Goal: Transaction & Acquisition: Book appointment/travel/reservation

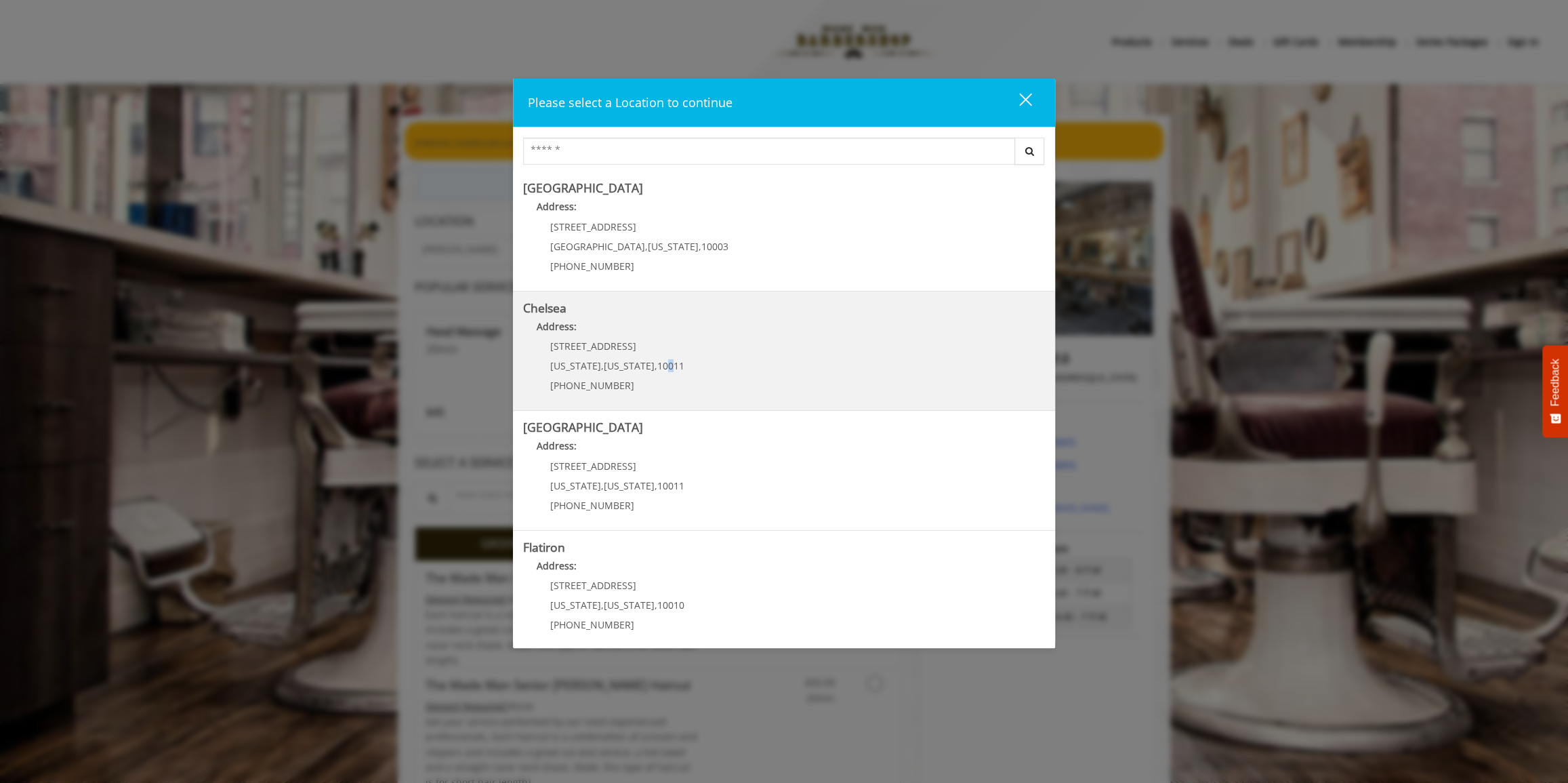
click at [657, 355] on div "[STREET_ADDRESS][US_STATE][US_STATE] (917) 639-3902" at bounding box center [607, 370] width 168 height 59
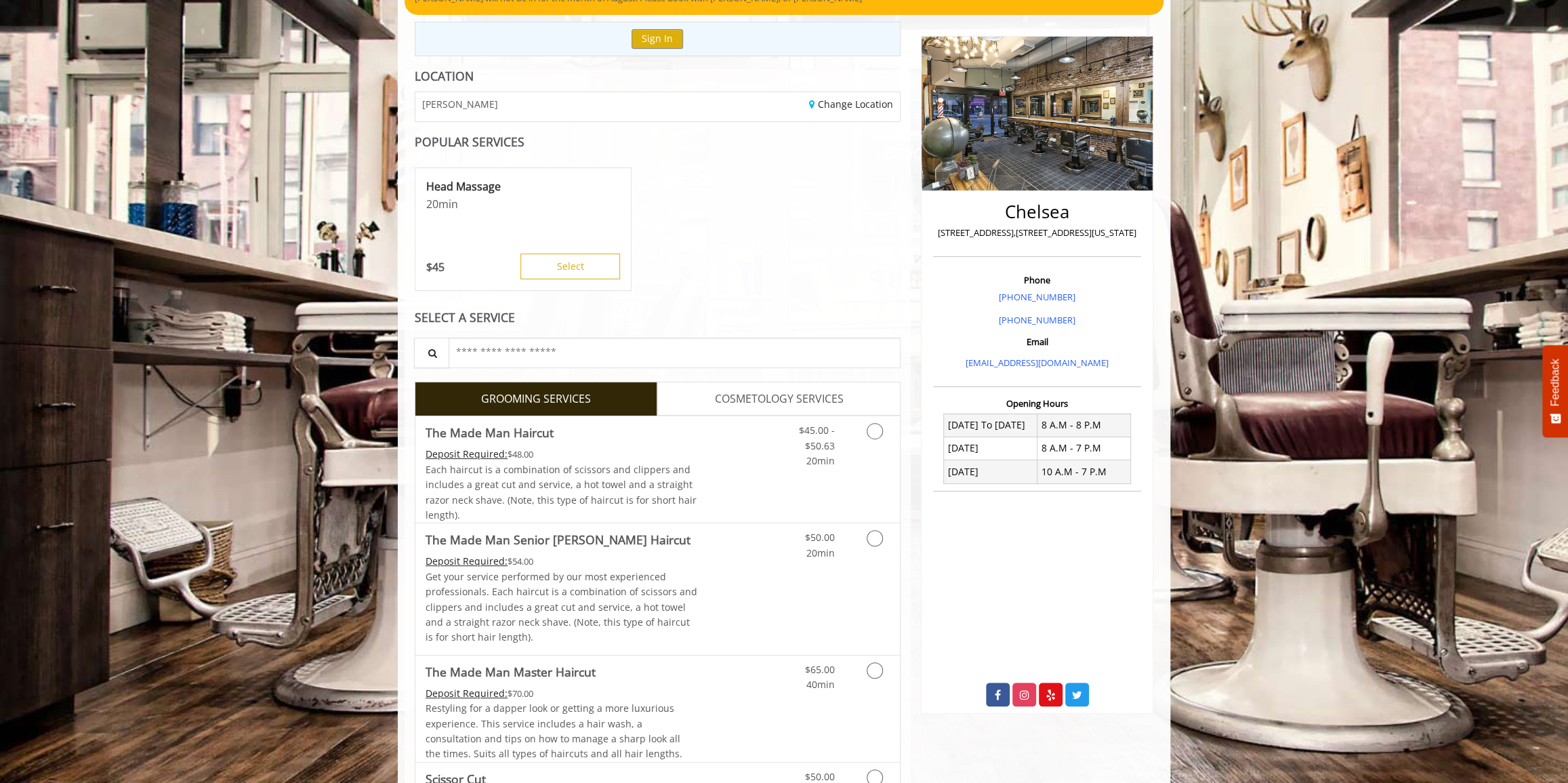
scroll to position [184, 0]
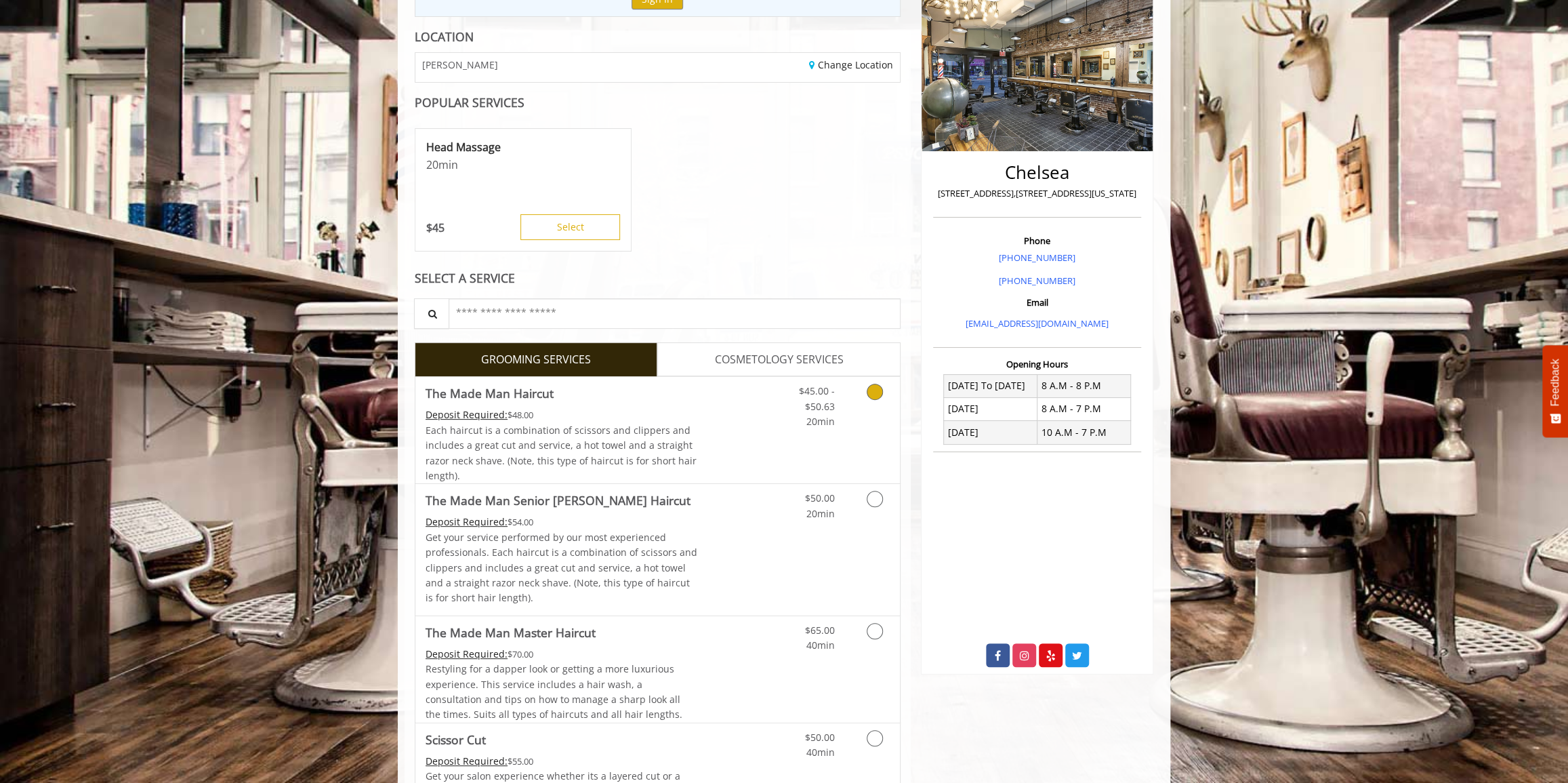
click at [871, 397] on icon "Grooming services" at bounding box center [874, 392] width 16 height 16
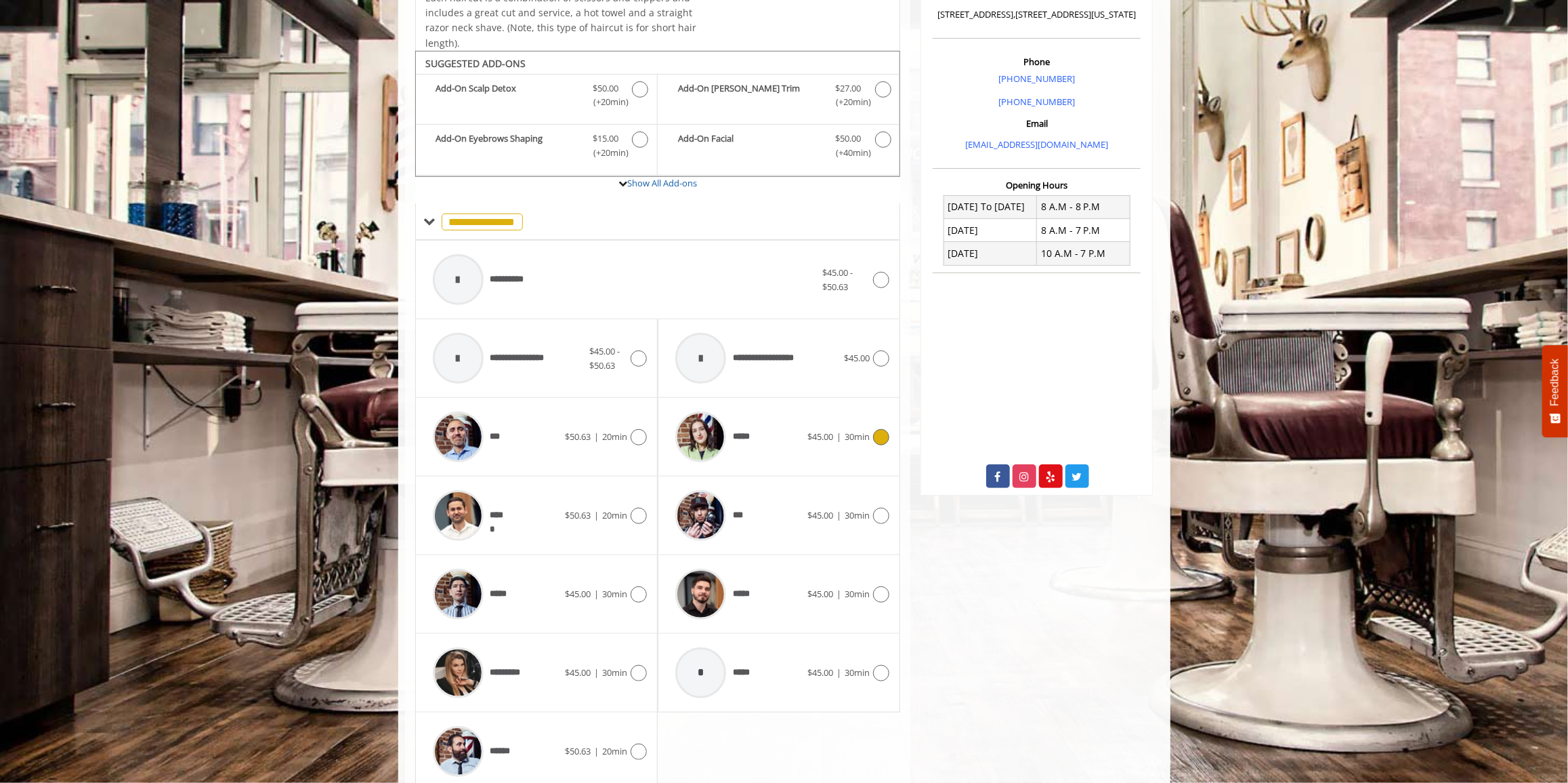
scroll to position [414, 0]
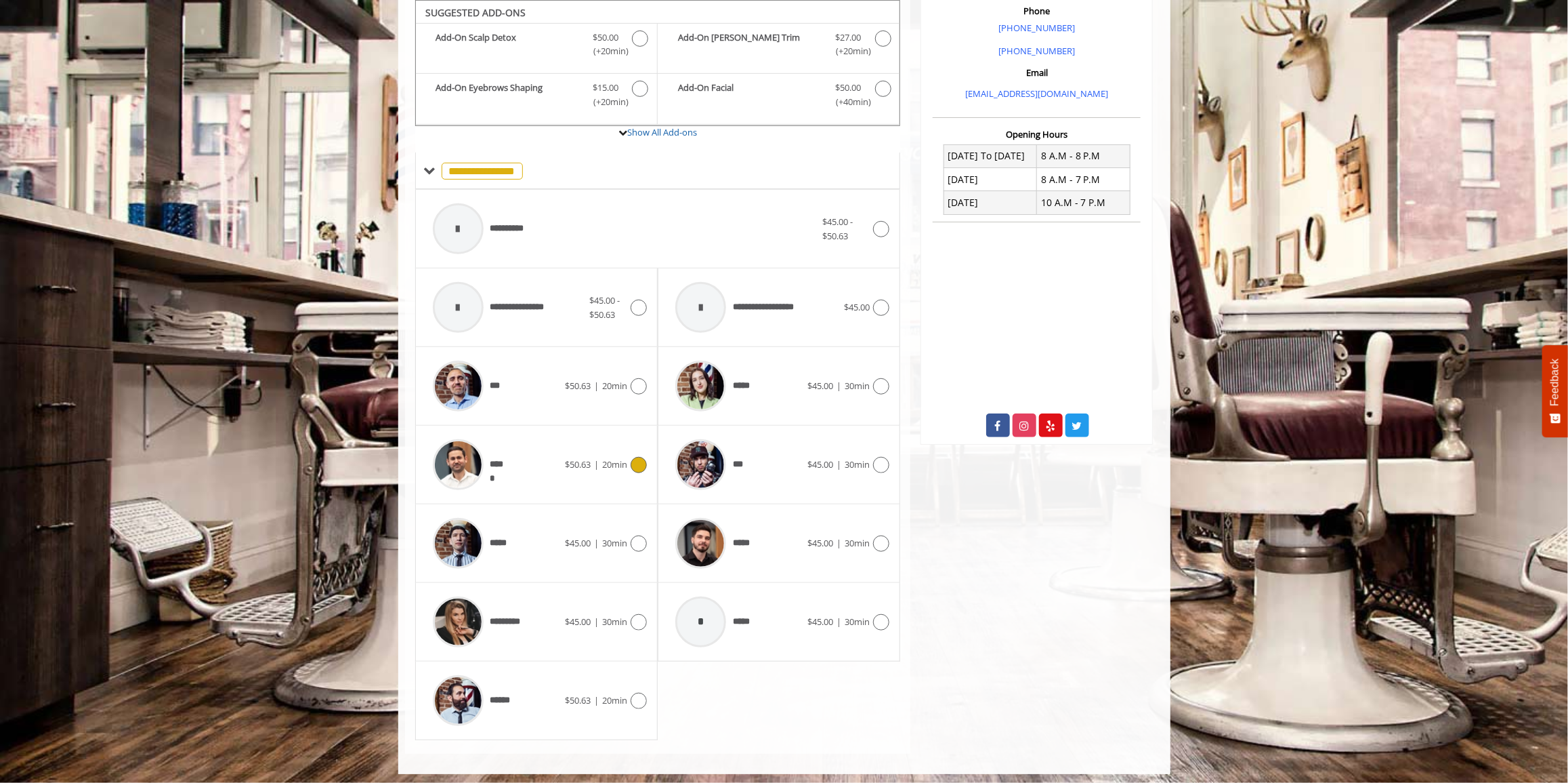
click at [636, 463] on icon at bounding box center [638, 465] width 16 height 16
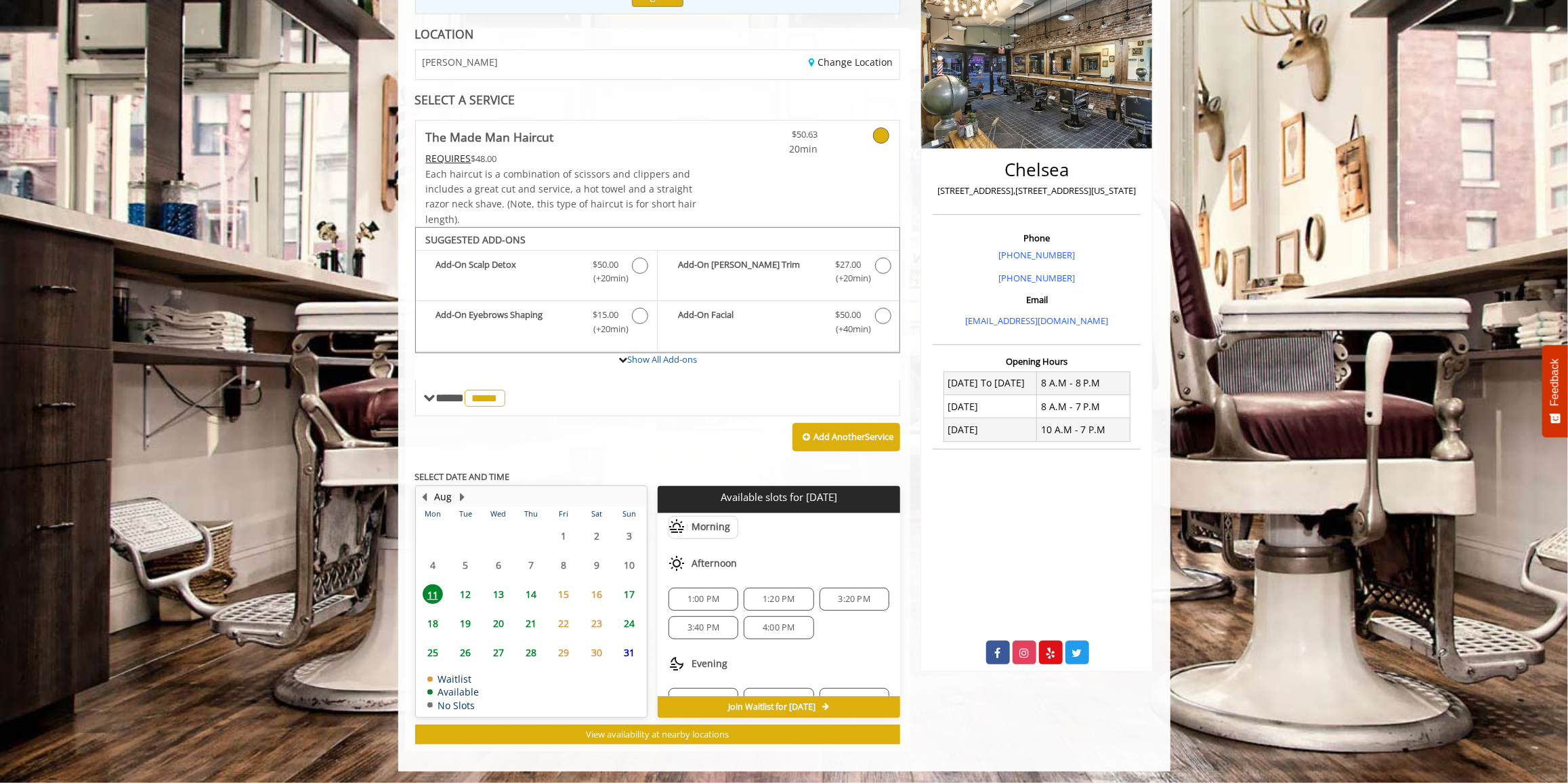
scroll to position [89, 0]
click at [782, 671] on span "6:00 PM" at bounding box center [779, 675] width 32 height 11
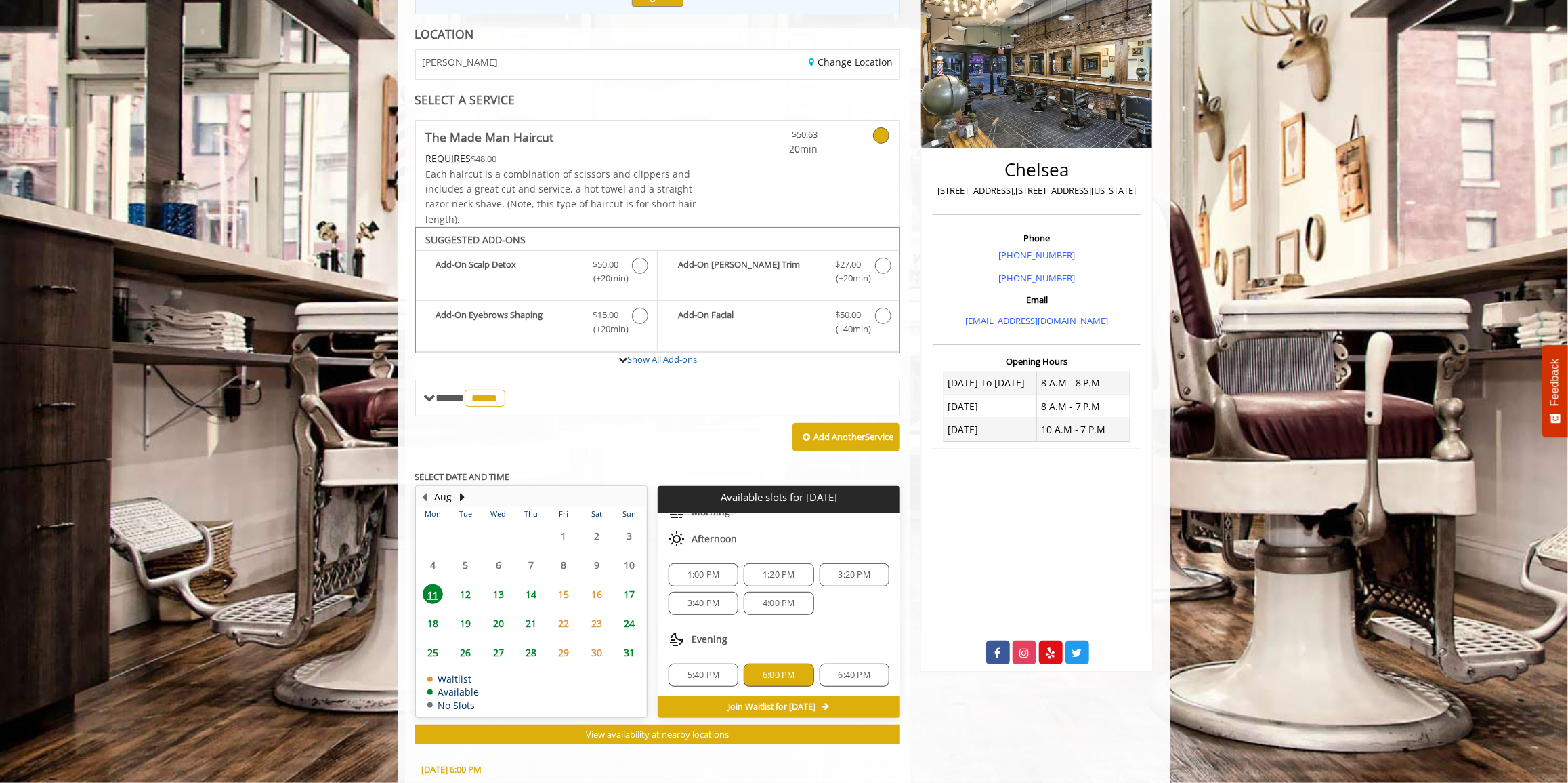
scroll to position [432, 0]
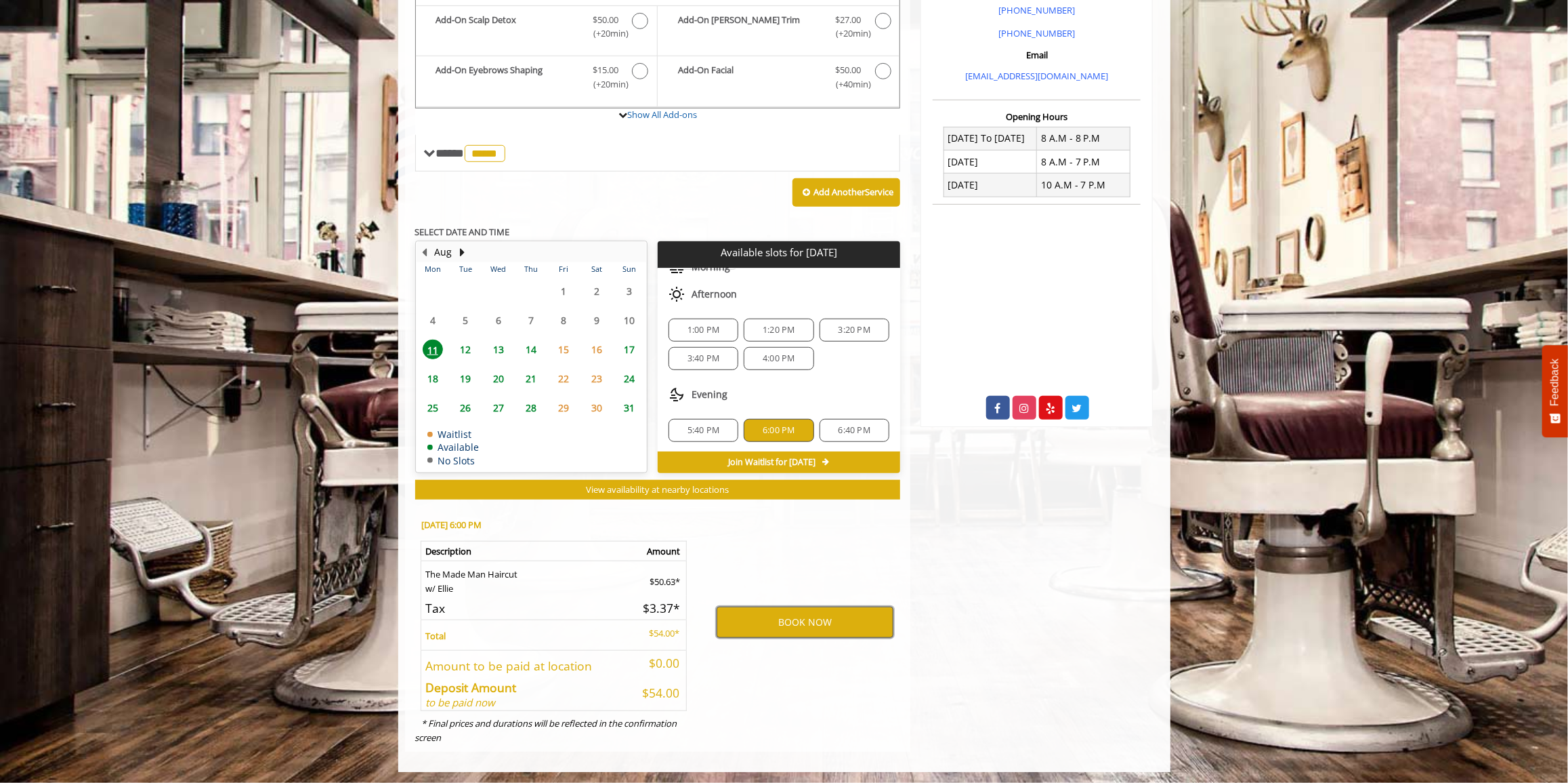
click at [773, 616] on button "BOOK NOW" at bounding box center [805, 622] width 177 height 31
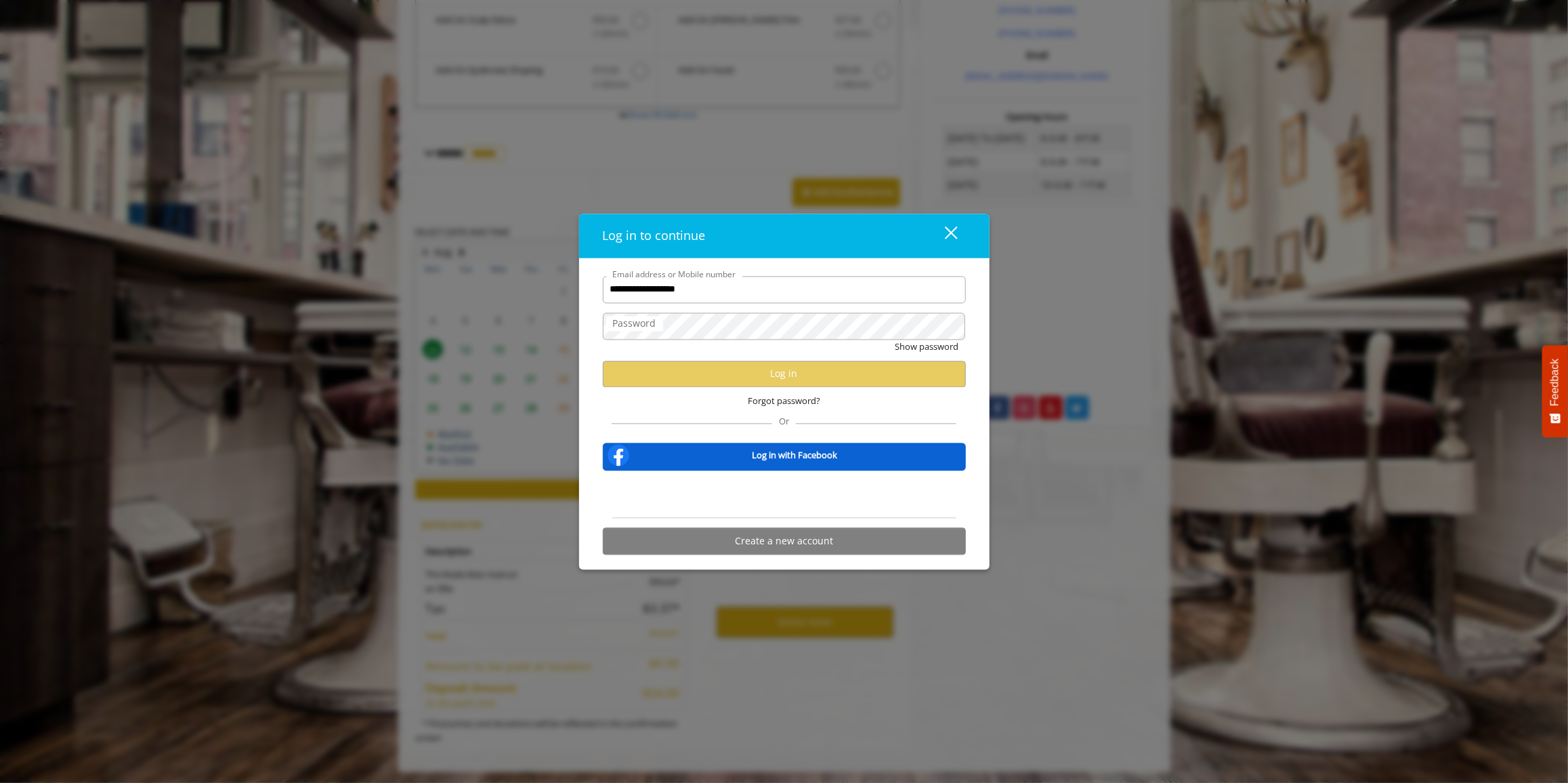
type input "**********"
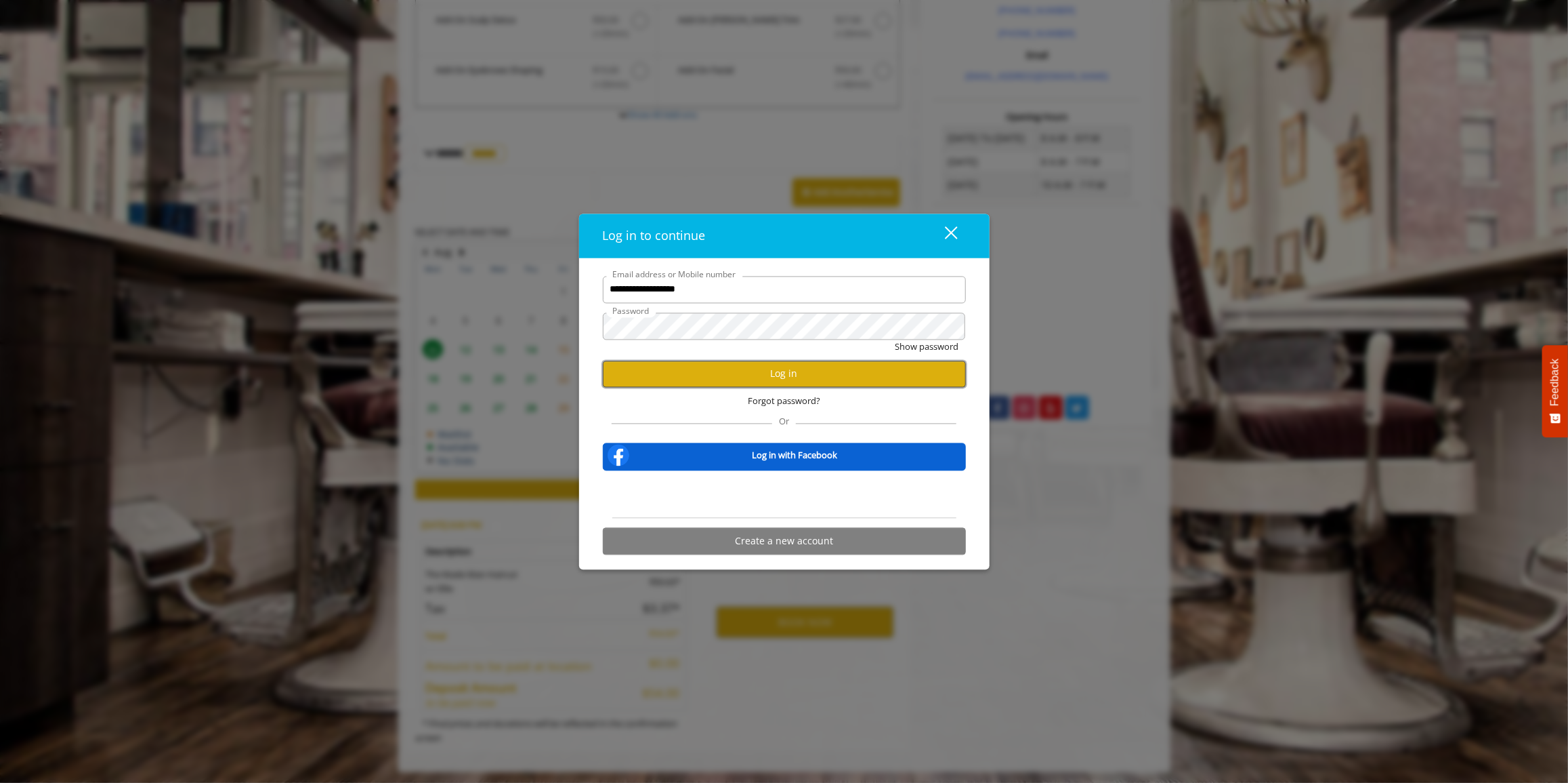
click at [783, 380] on button "Log in" at bounding box center [784, 373] width 363 height 27
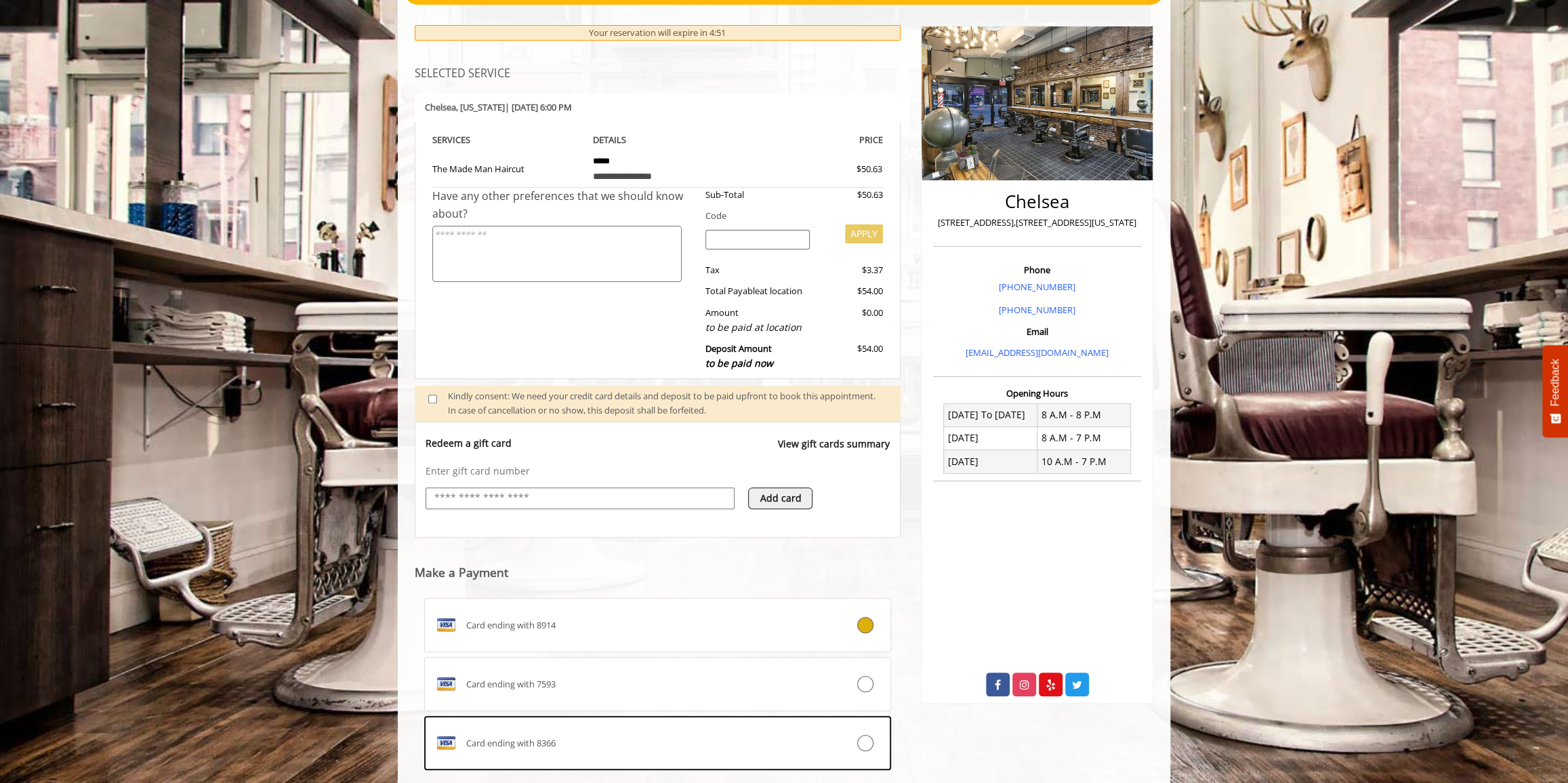
scroll to position [291, 0]
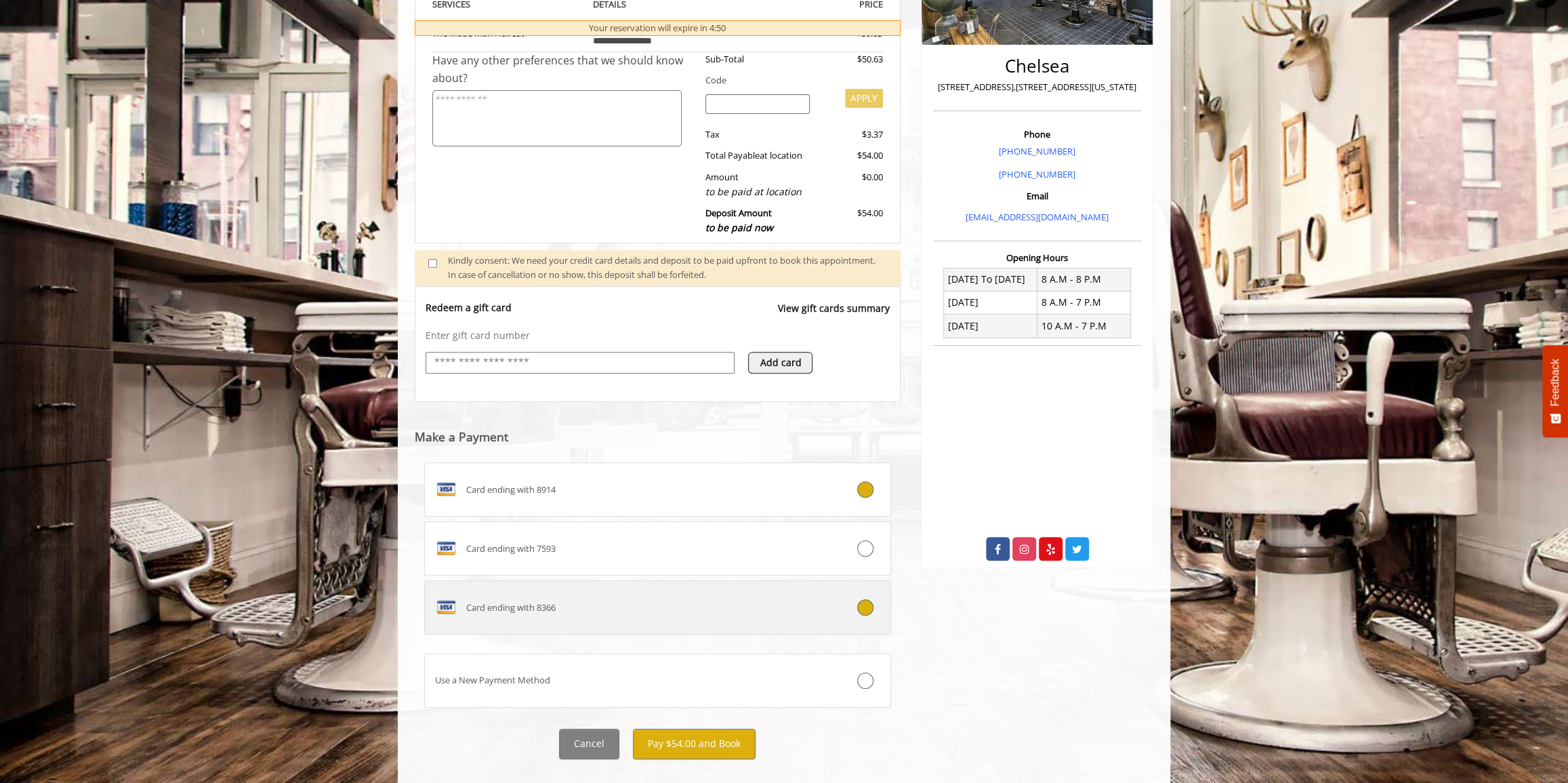
click at [863, 610] on icon at bounding box center [865, 607] width 16 height 16
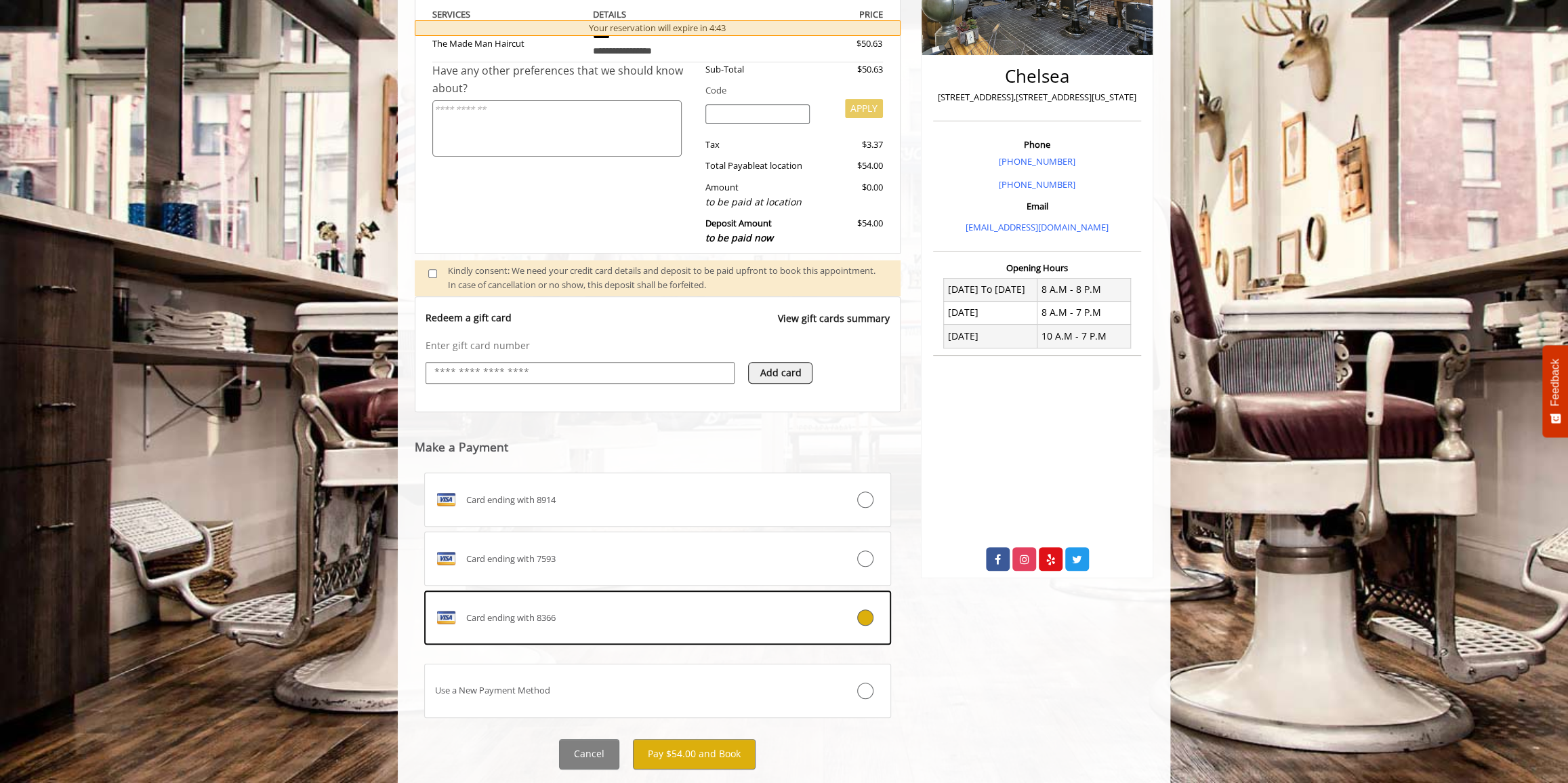
scroll to position [313, 0]
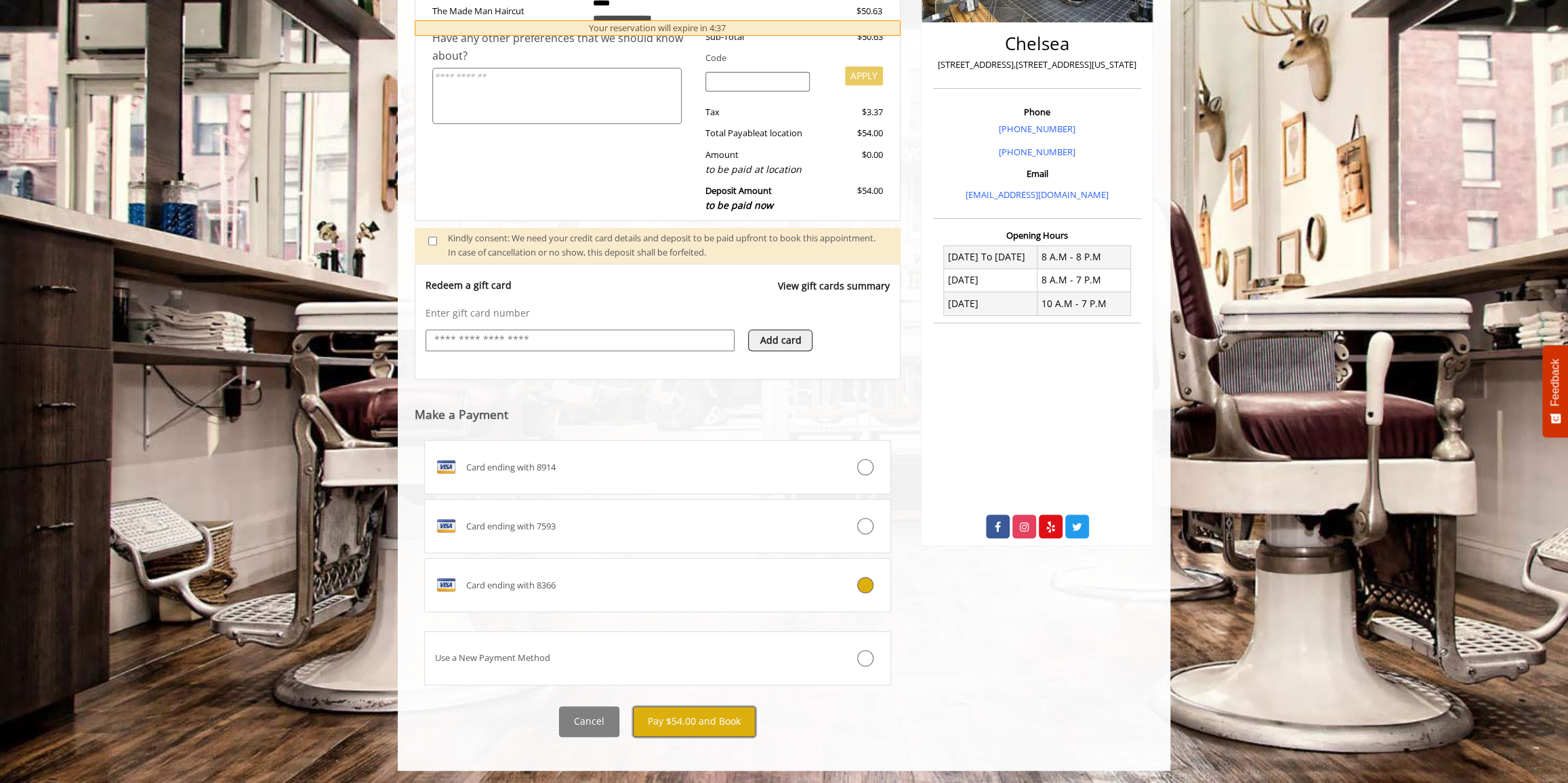
click at [681, 728] on button "Pay $54.00 and Book" at bounding box center [693, 721] width 122 height 31
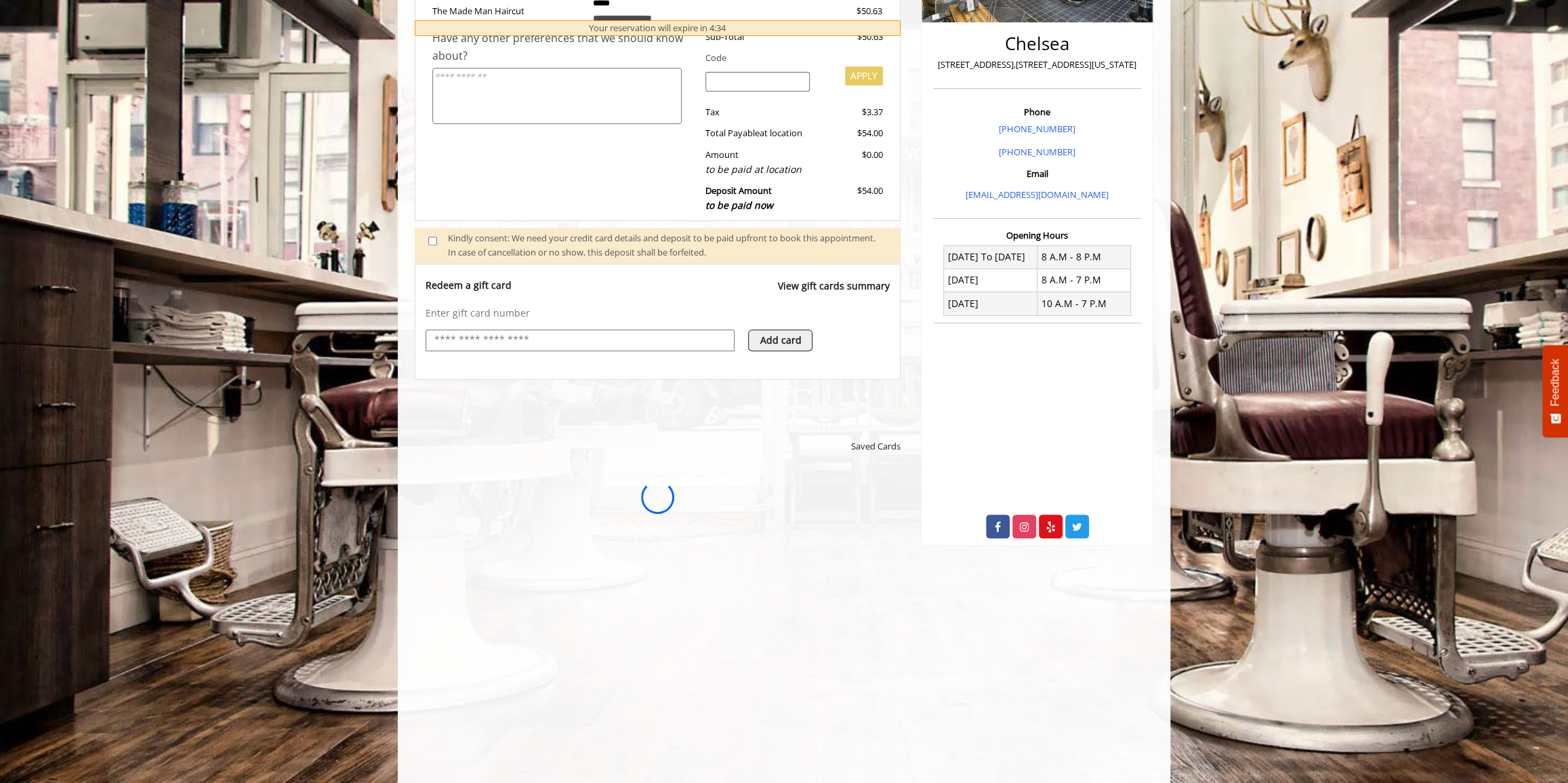
scroll to position [0, 0]
